Goal: Information Seeking & Learning: Stay updated

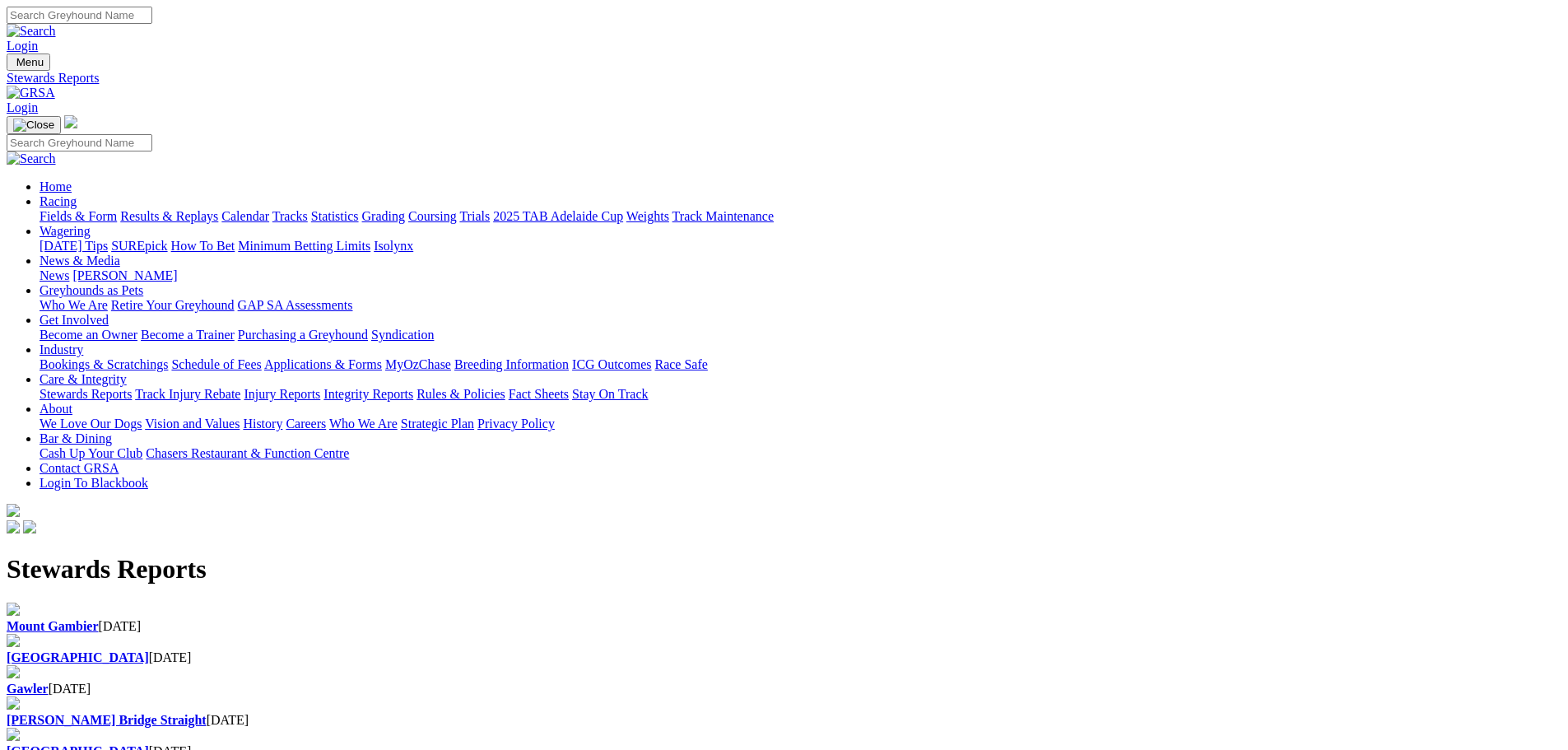
click at [747, 682] on div "Gawler [DATE]" at bounding box center [784, 689] width 1555 height 15
click at [149, 651] on b "[GEOGRAPHIC_DATA]" at bounding box center [77, 658] width 142 height 14
click at [99, 619] on b "Mount Gambier" at bounding box center [52, 627] width 92 height 14
